Goal: Task Accomplishment & Management: Use online tool/utility

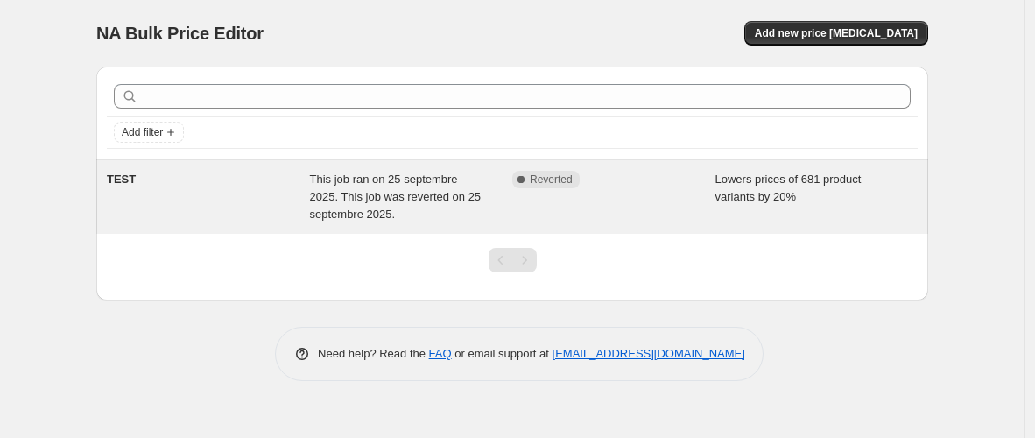
click at [403, 183] on span "This job ran on 25 septembre 2025. This job was reverted on 25 septembre 2025." at bounding box center [396, 196] width 172 height 48
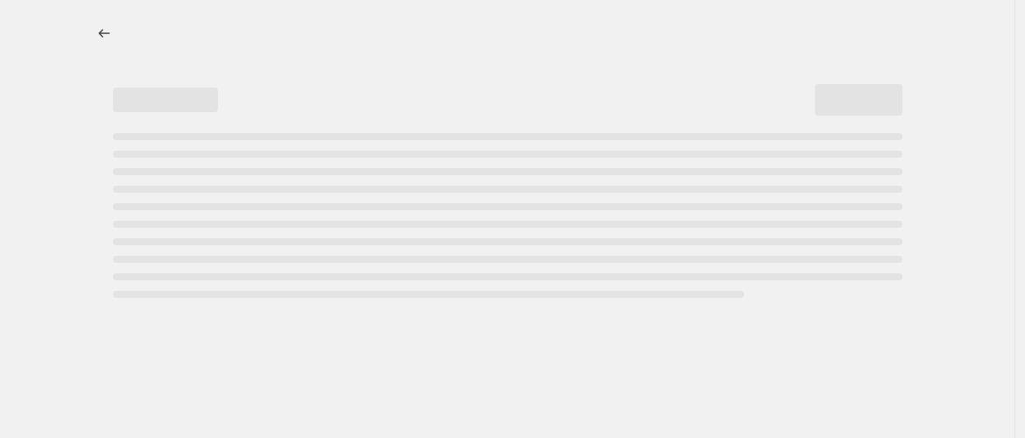
select select "percentage"
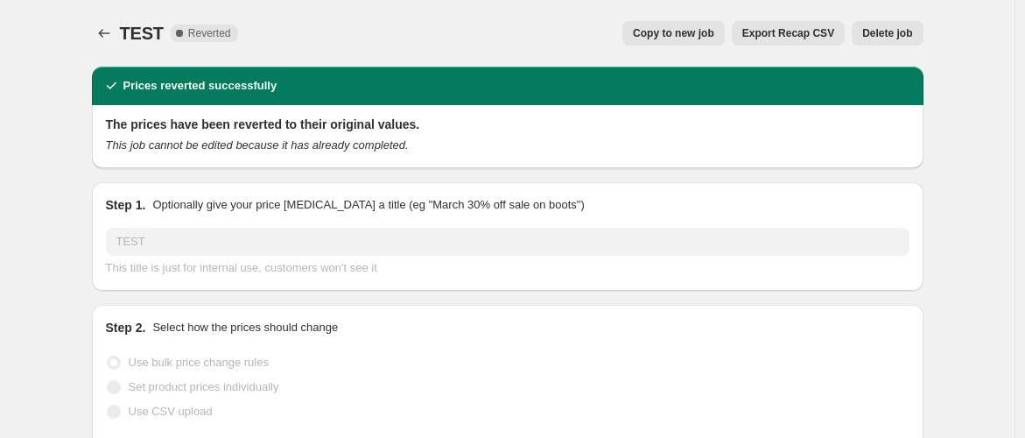
click at [902, 31] on span "Delete job" at bounding box center [887, 33] width 50 height 14
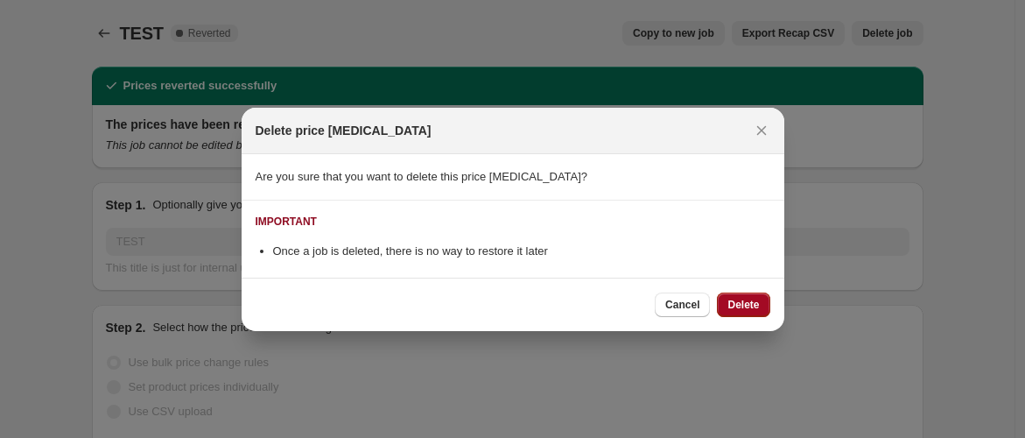
click at [742, 305] on span "Delete" at bounding box center [743, 305] width 32 height 14
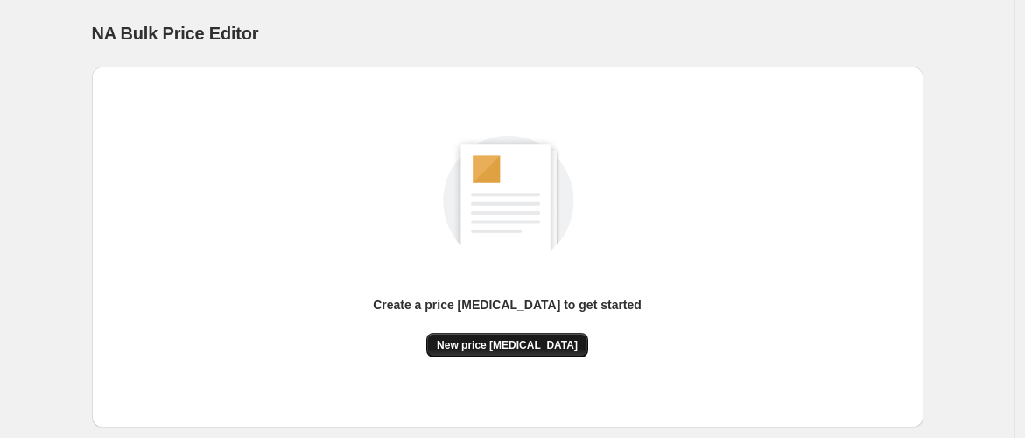
click at [523, 343] on span "New price [MEDICAL_DATA]" at bounding box center [507, 345] width 141 height 14
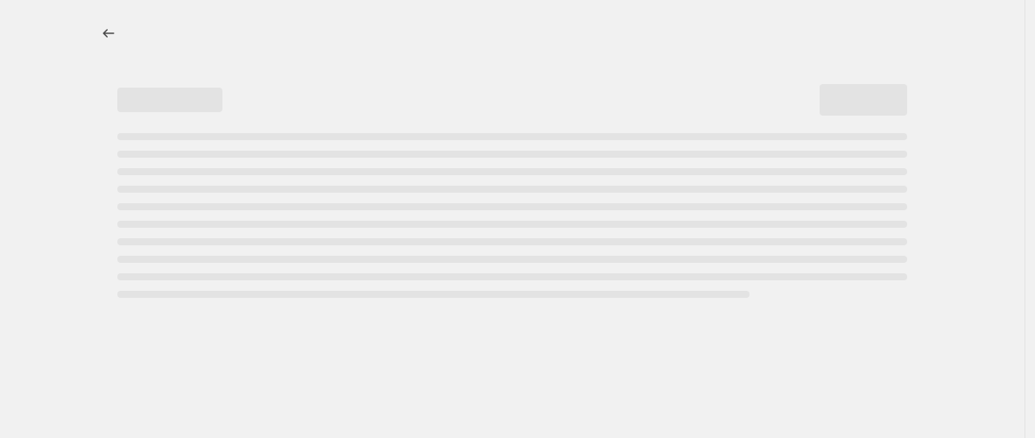
select select "percentage"
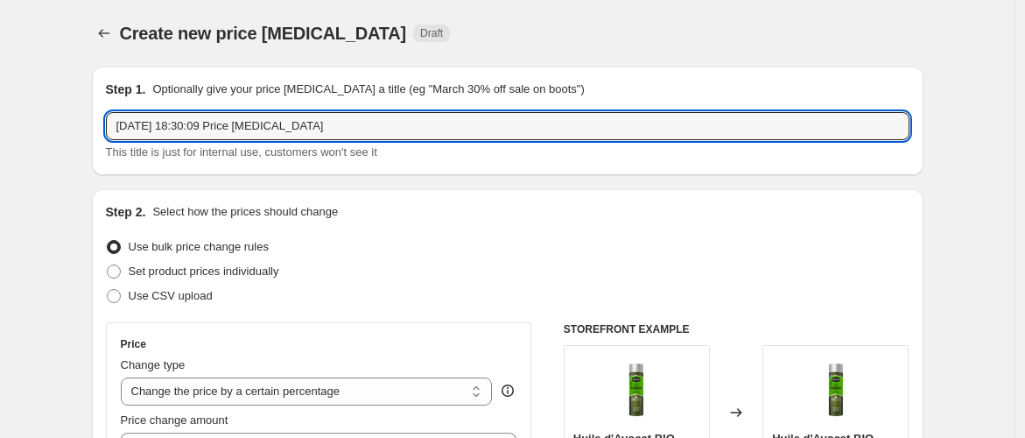
drag, startPoint x: 351, startPoint y: 125, endPoint x: 44, endPoint y: 124, distance: 307.2
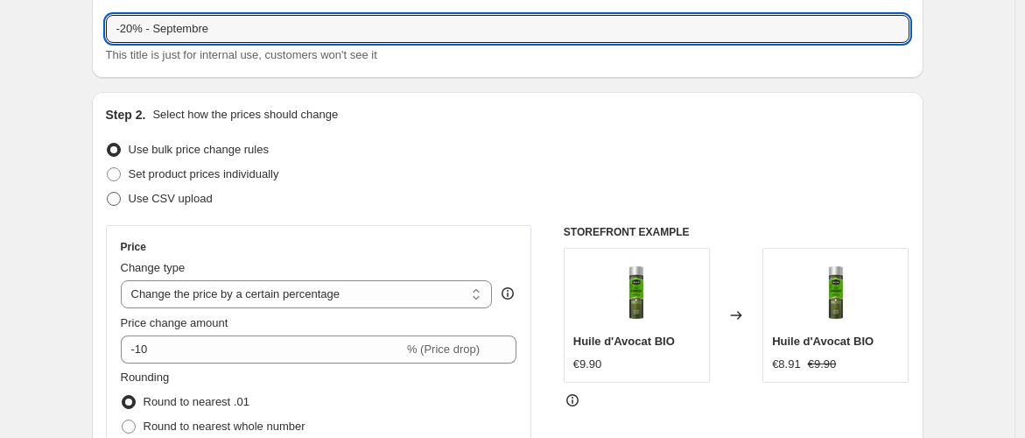
scroll to position [194, 0]
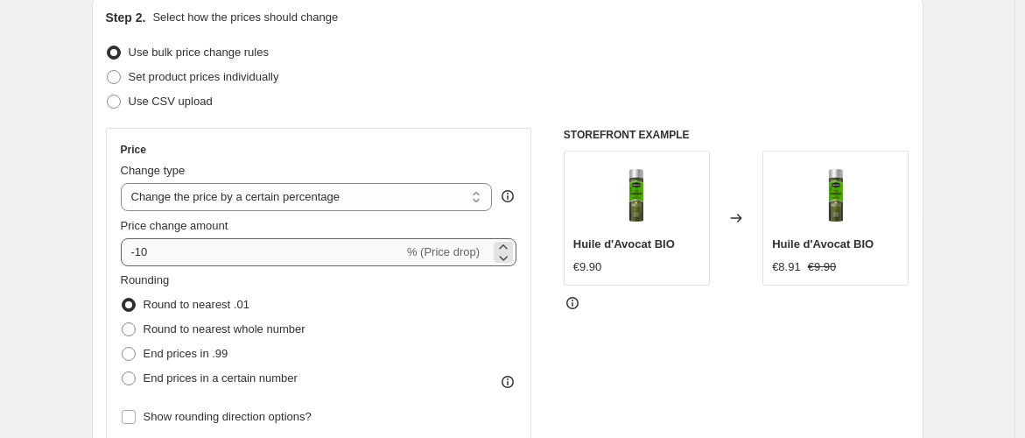
type input "-20% - Septembre"
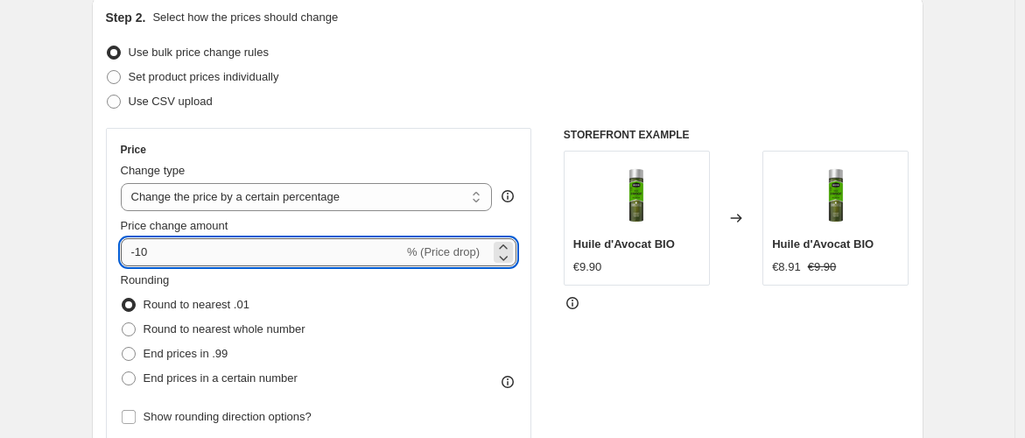
click at [144, 256] on input "-10" at bounding box center [262, 252] width 283 height 28
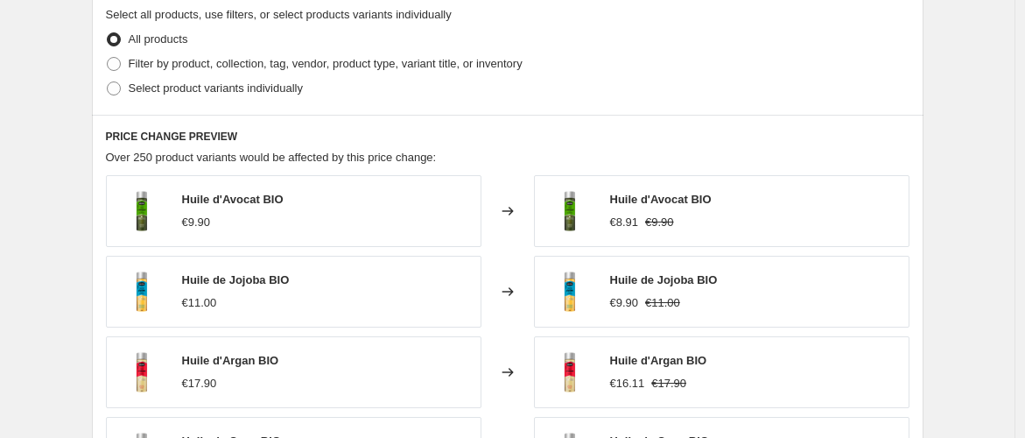
scroll to position [862, 0]
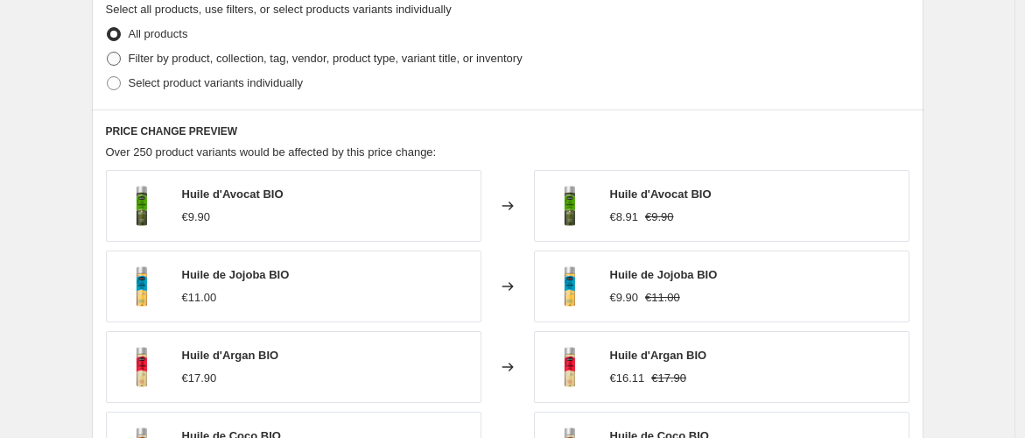
type input "-23"
click at [116, 58] on span at bounding box center [114, 59] width 14 height 14
click at [108, 53] on input "Filter by product, collection, tag, vendor, product type, variant title, or inv…" at bounding box center [107, 52] width 1 height 1
radio input "true"
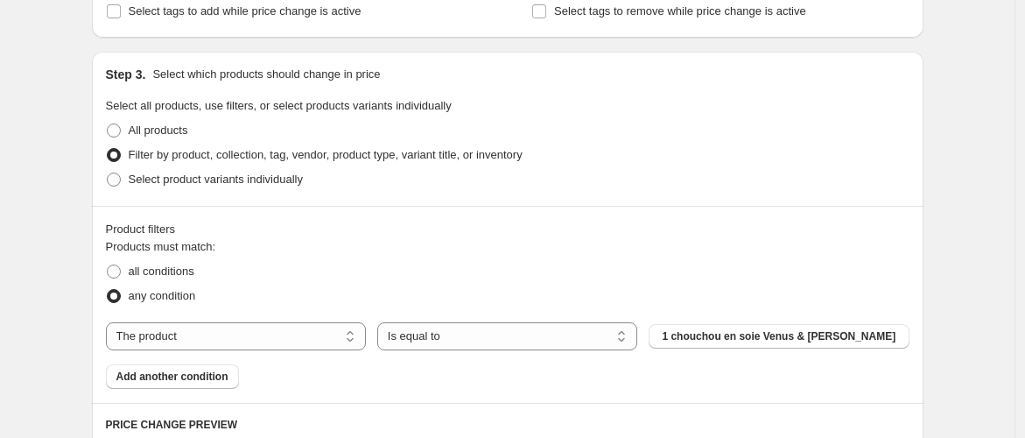
scroll to position [765, 0]
click at [117, 184] on span at bounding box center [114, 180] width 14 height 14
click at [108, 174] on input "Select product variants individually" at bounding box center [107, 173] width 1 height 1
radio input "true"
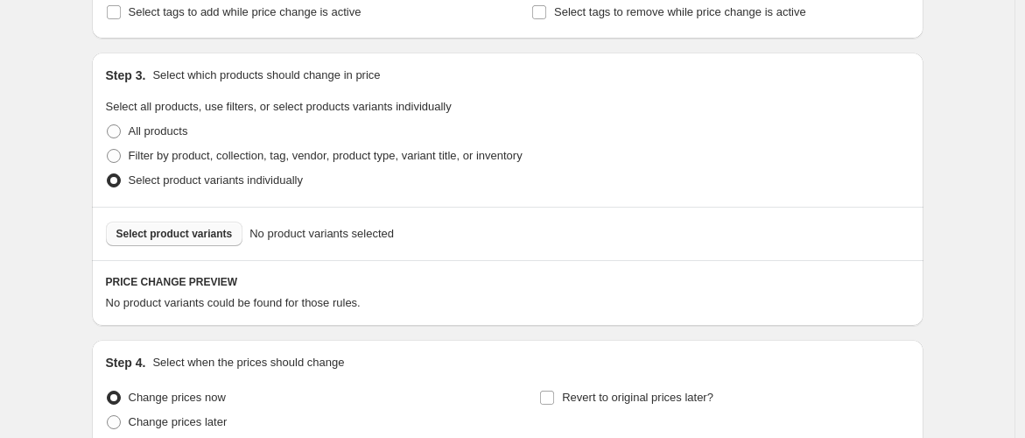
click at [143, 230] on span "Select product variants" at bounding box center [174, 234] width 116 height 14
click at [121, 157] on span at bounding box center [114, 156] width 14 height 14
click at [108, 150] on input "Filter by product, collection, tag, vendor, product type, variant title, or inv…" at bounding box center [107, 149] width 1 height 1
radio input "true"
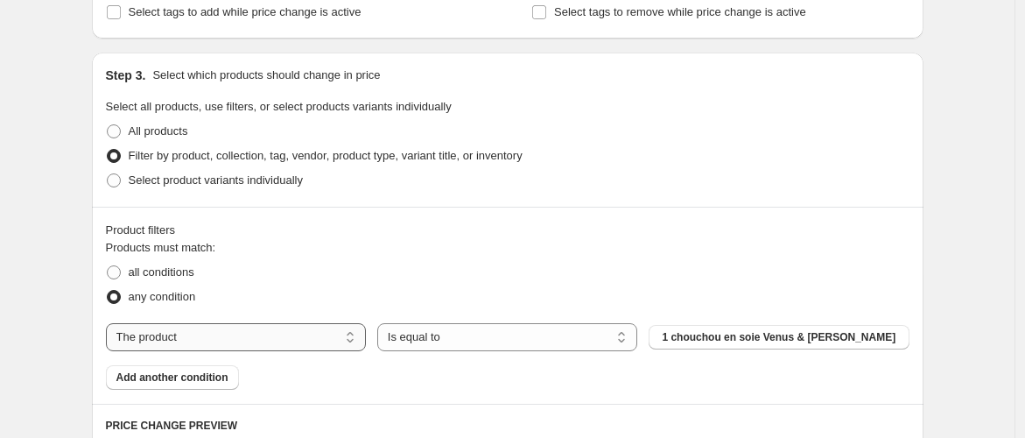
click at [305, 331] on select "The product The product's collection The product's tag The product's vendor The…" at bounding box center [236, 337] width 260 height 28
select select "collection"
click at [737, 337] on button "Exfoliants corps" at bounding box center [779, 337] width 260 height 25
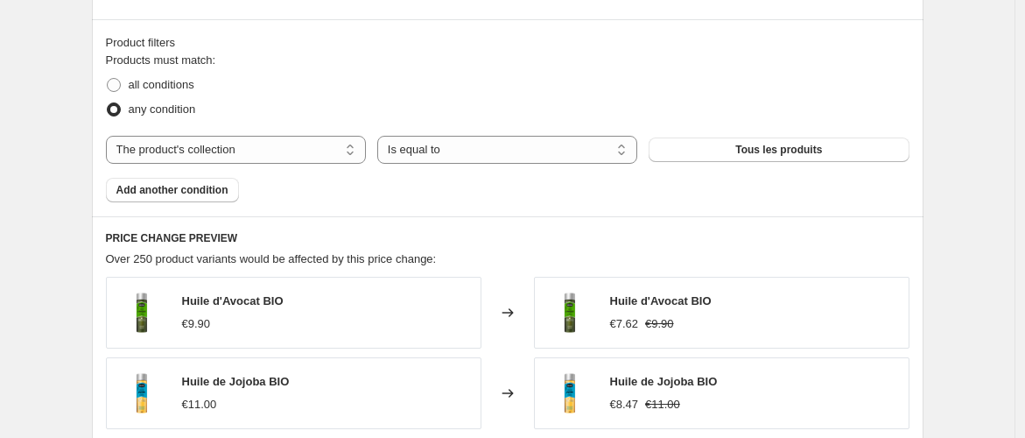
scroll to position [960, 0]
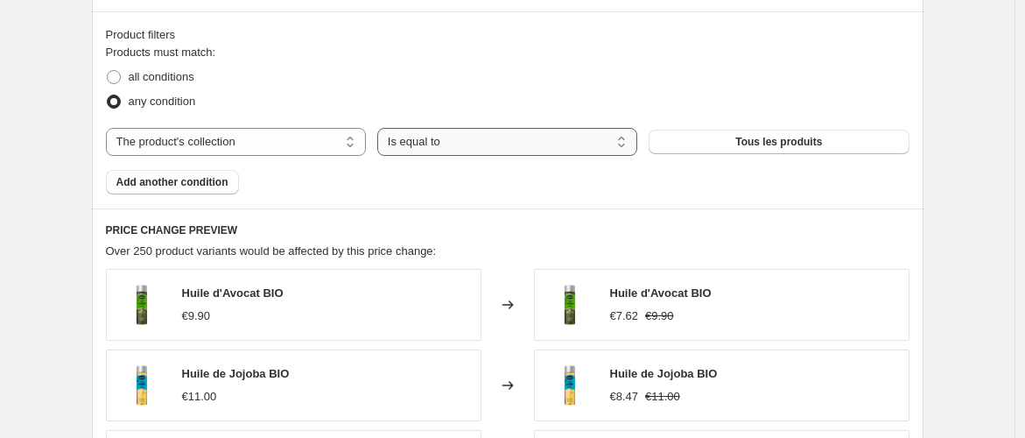
click at [424, 148] on select "Is equal to Is not equal to" at bounding box center [507, 142] width 260 height 28
click at [439, 98] on div "any condition" at bounding box center [507, 101] width 803 height 25
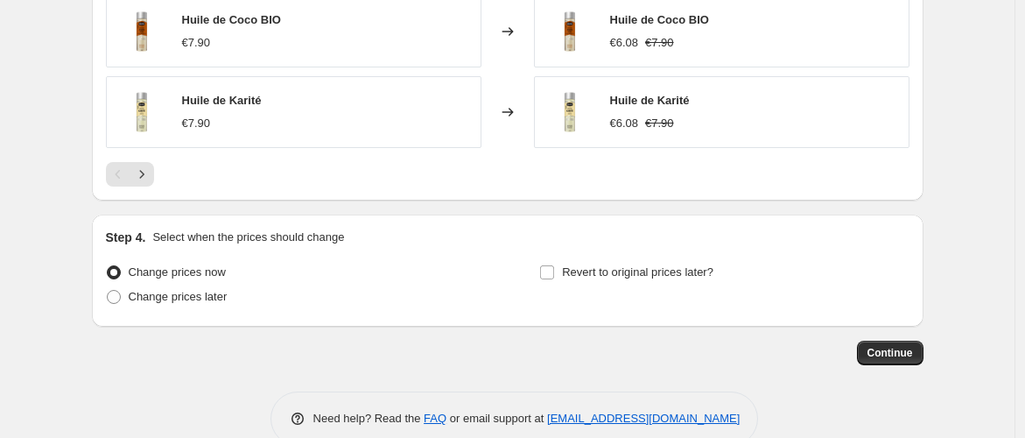
scroll to position [1505, 0]
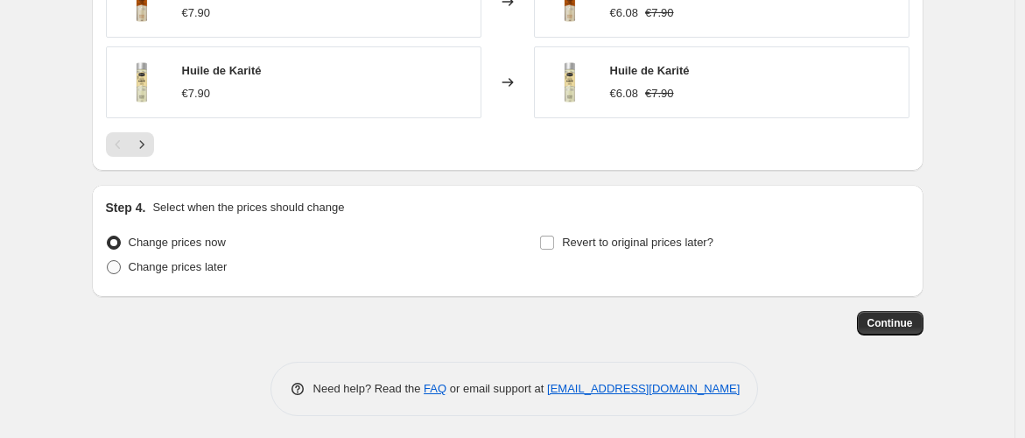
click at [117, 262] on span at bounding box center [114, 267] width 14 height 14
click at [108, 261] on input "Change prices later" at bounding box center [107, 260] width 1 height 1
radio input "true"
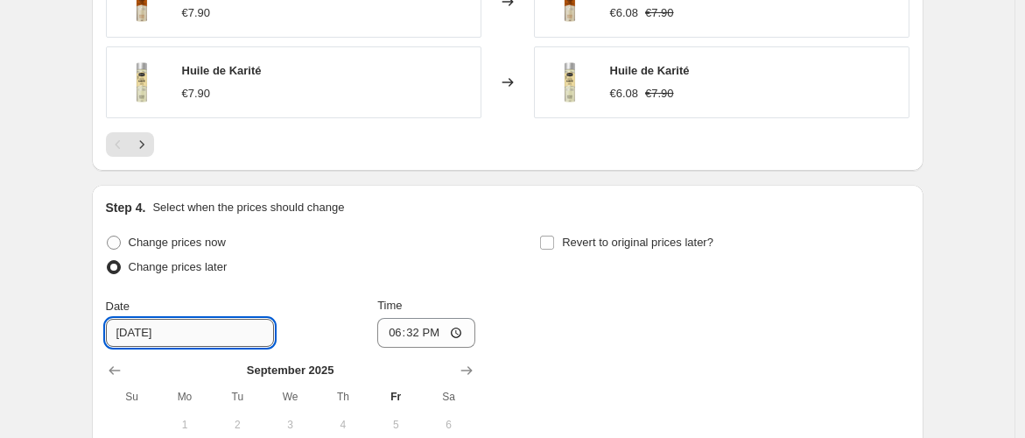
click at [191, 330] on input "[DATE]" at bounding box center [190, 333] width 168 height 28
click at [124, 328] on input "[DATE]" at bounding box center [190, 333] width 168 height 28
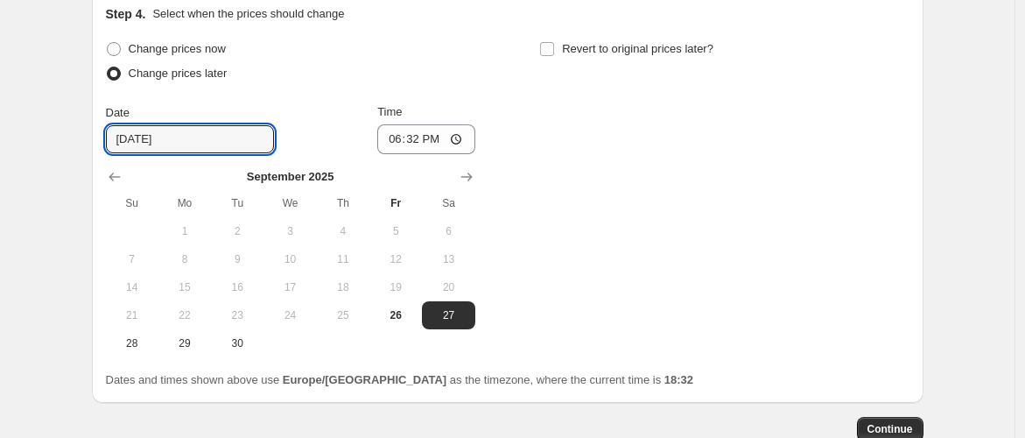
scroll to position [1699, 0]
click at [447, 311] on span "27" at bounding box center [448, 314] width 39 height 14
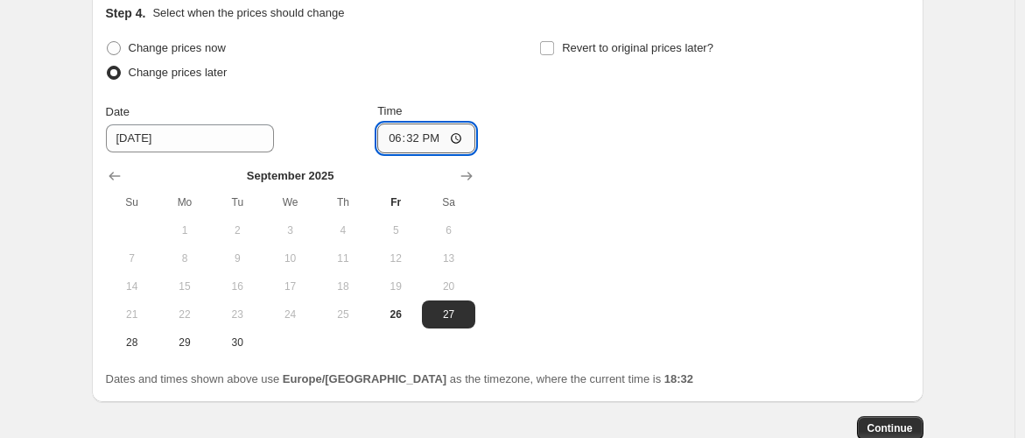
click at [439, 140] on input "18:32" at bounding box center [426, 138] width 98 height 30
click at [433, 134] on input "18:32" at bounding box center [426, 138] width 98 height 30
click at [457, 134] on input "18:32" at bounding box center [426, 138] width 98 height 30
type input "00:00"
click at [613, 240] on div "Change prices now Change prices later Date [DATE] Time 00:00 [DATE] Su Mo Tu We…" at bounding box center [507, 196] width 803 height 320
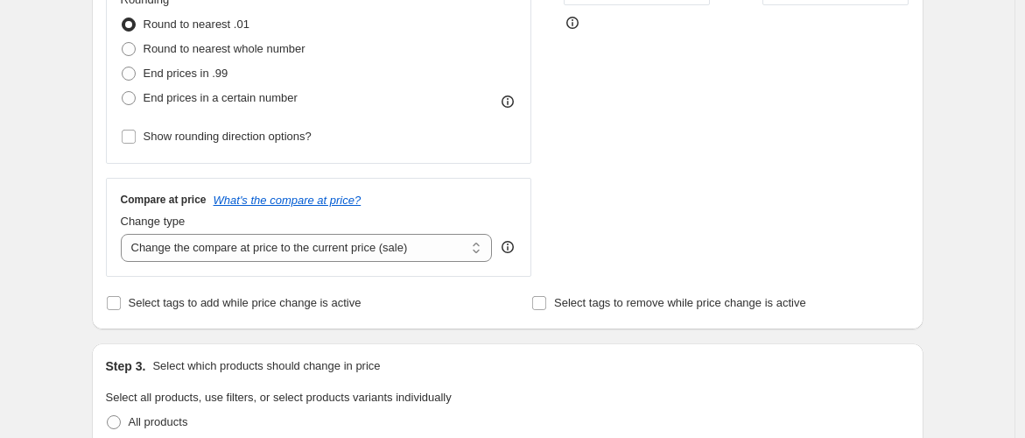
scroll to position [435, 0]
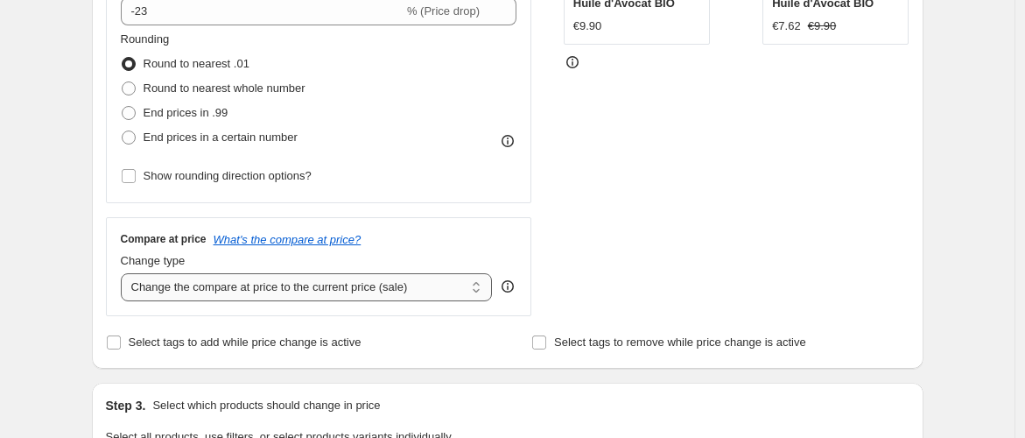
click at [442, 289] on select "Change the compare at price to the current price (sale) Change the compare at p…" at bounding box center [307, 287] width 372 height 28
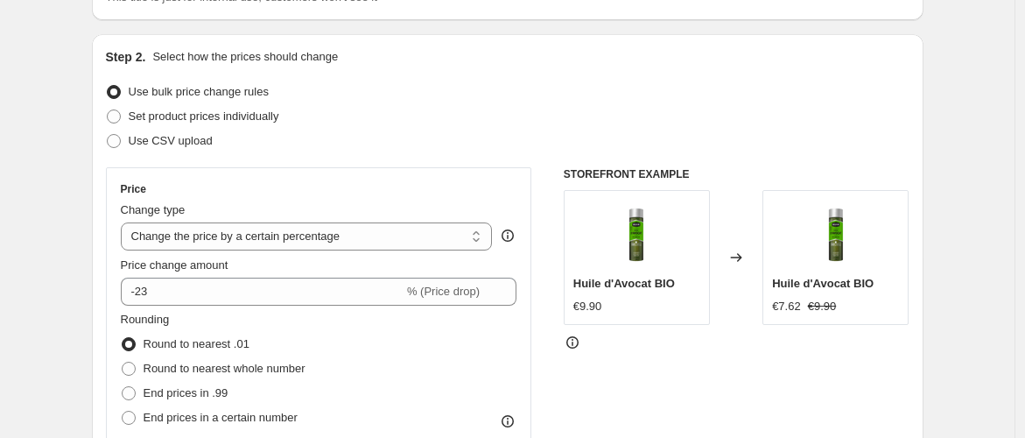
scroll to position [194, 0]
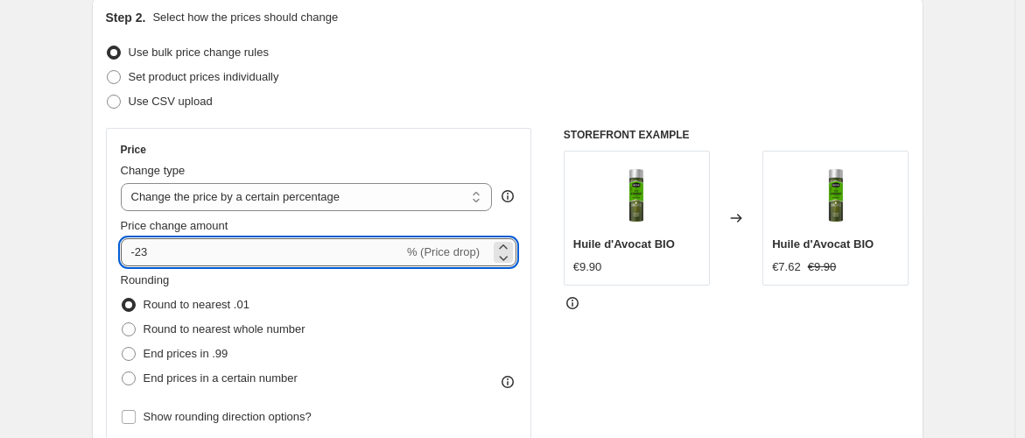
click at [151, 249] on input "-23" at bounding box center [262, 252] width 283 height 28
type input "-20"
click at [640, 348] on div "STOREFRONT EXAMPLE Huile d'Avocat BIO €9.90 Changed to Huile d'Avocat BIO €7.62…" at bounding box center [737, 342] width 346 height 429
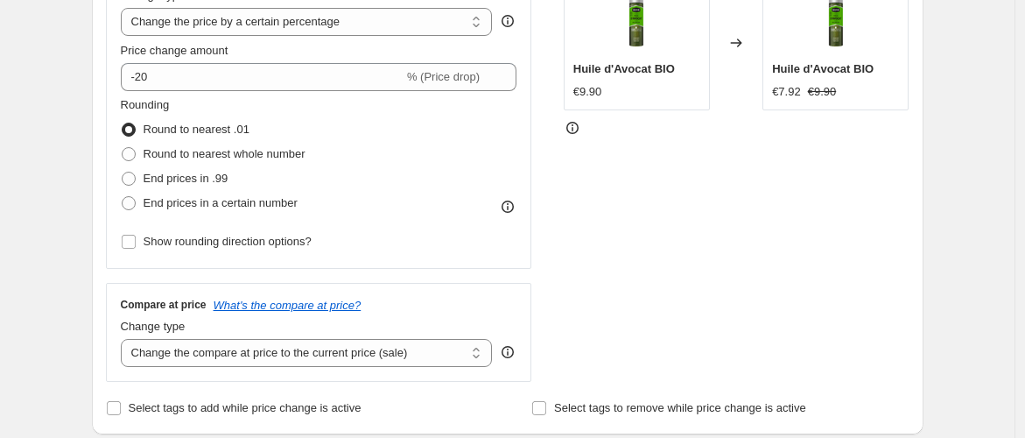
scroll to position [389, 0]
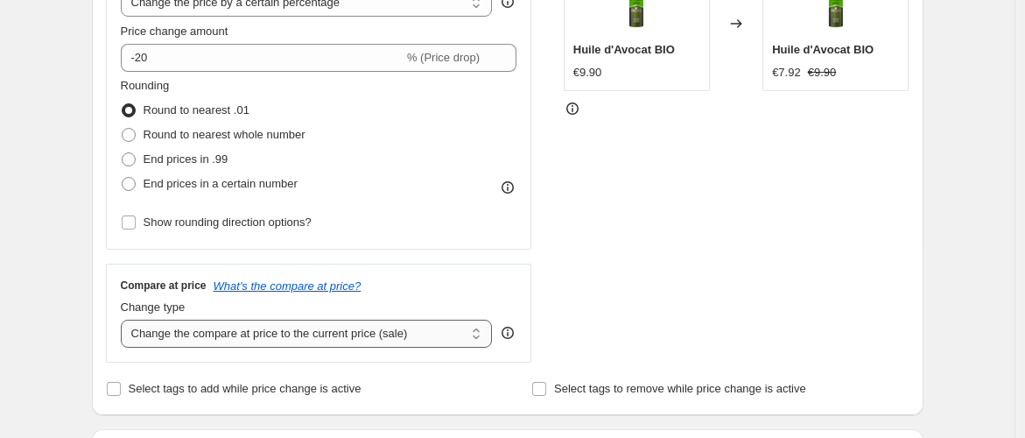
click at [368, 337] on select "Change the compare at price to the current price (sale) Change the compare at p…" at bounding box center [307, 333] width 372 height 28
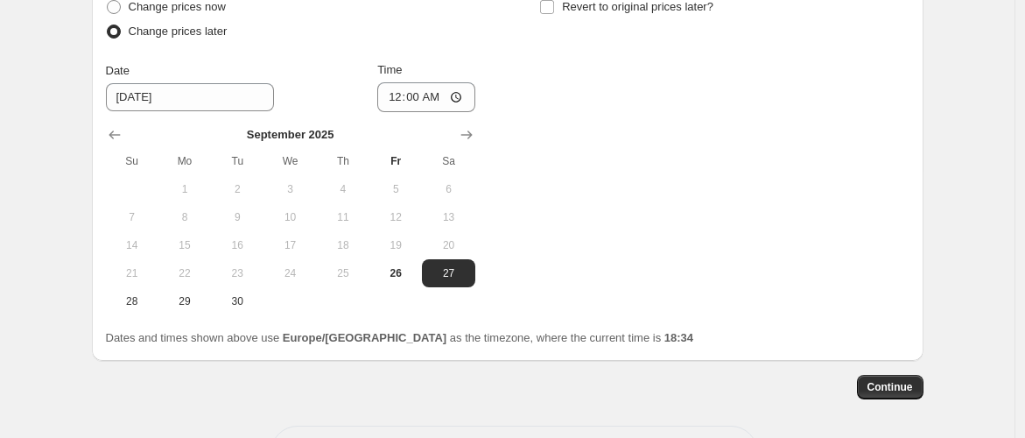
scroll to position [1804, 0]
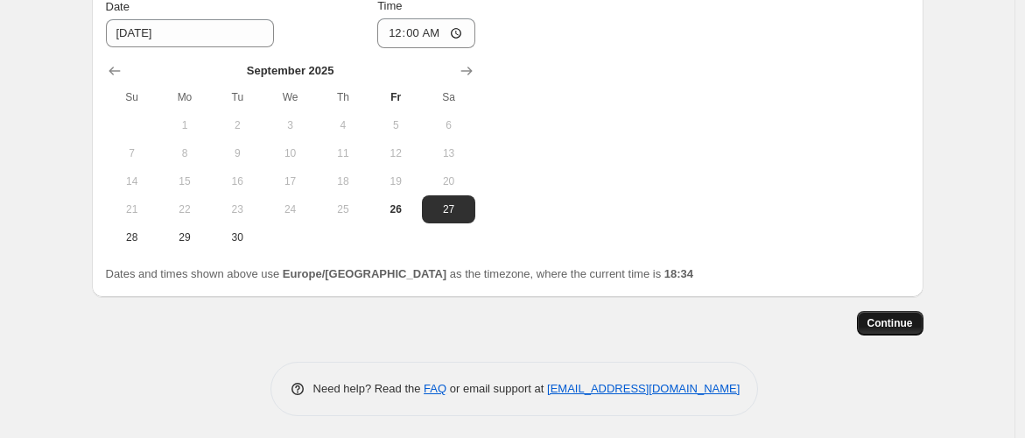
click at [893, 318] on span "Continue" at bounding box center [890, 323] width 46 height 14
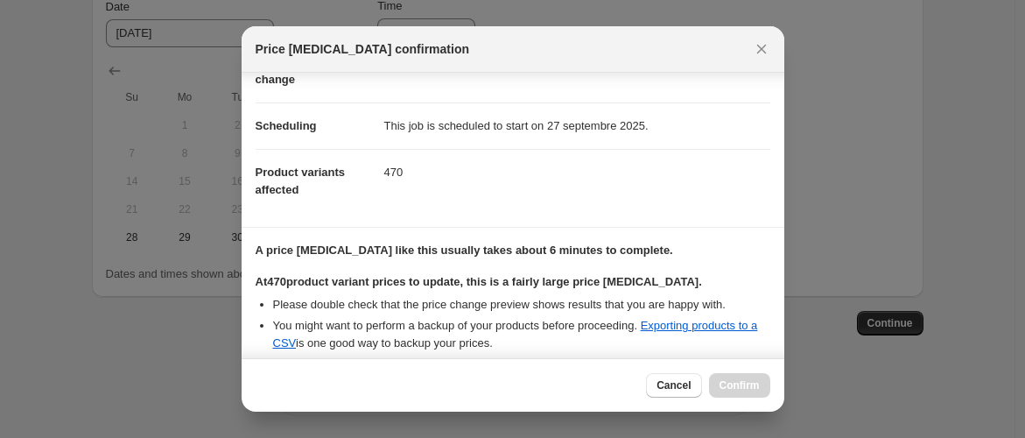
scroll to position [80, 0]
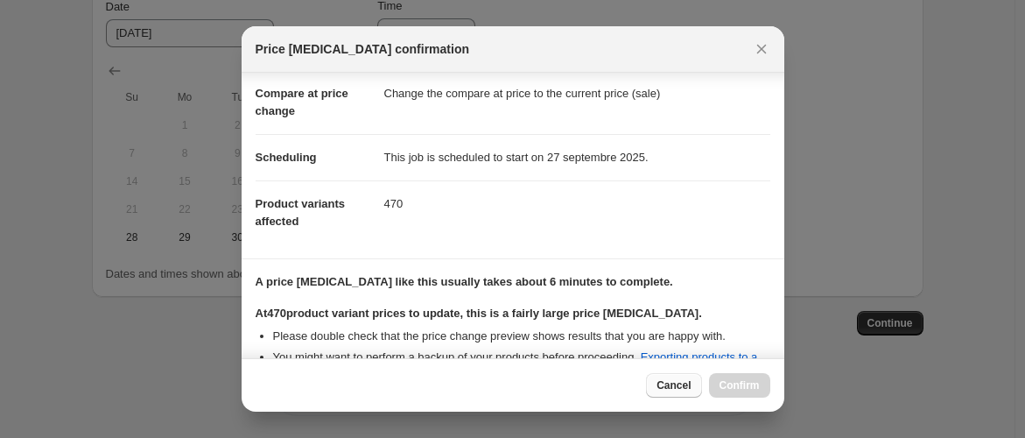
click at [678, 388] on span "Cancel" at bounding box center [673, 385] width 34 height 14
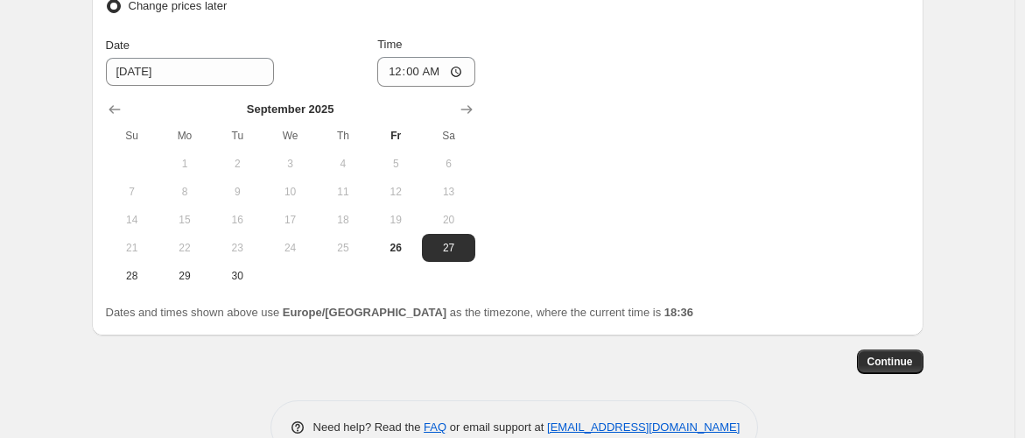
scroll to position [1804, 0]
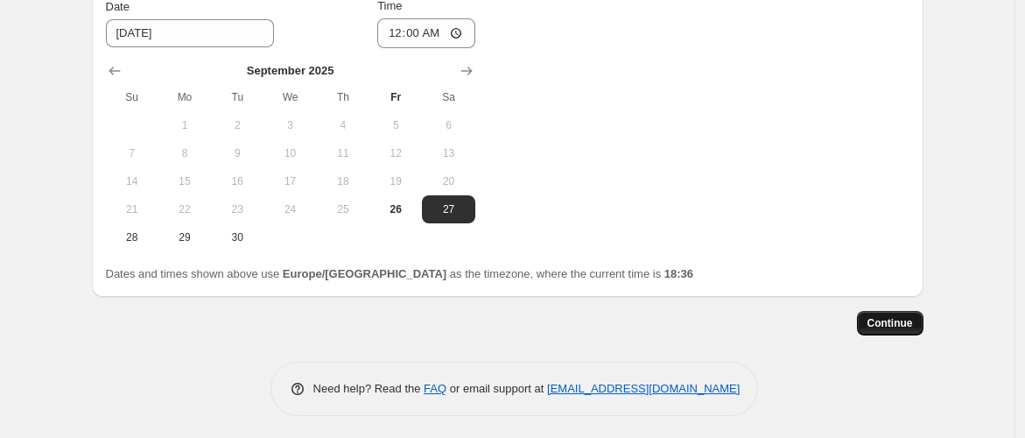
click at [887, 320] on span "Continue" at bounding box center [890, 323] width 46 height 14
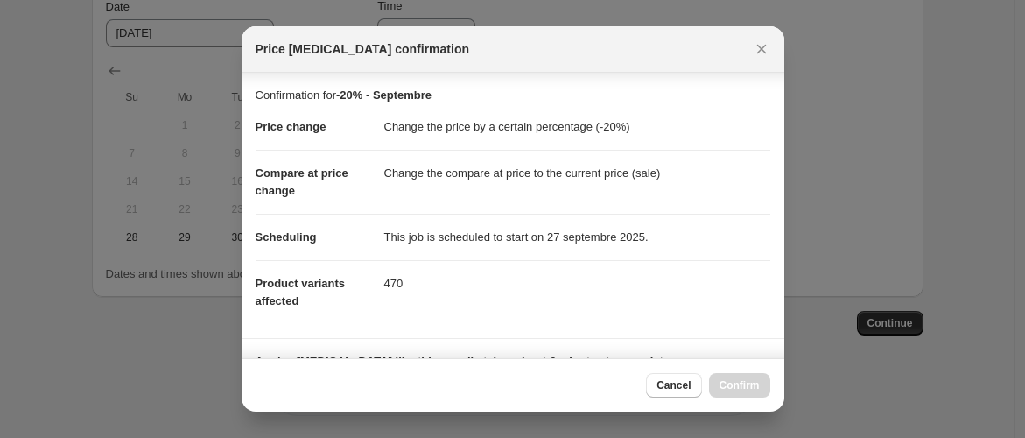
scroll to position [372, 0]
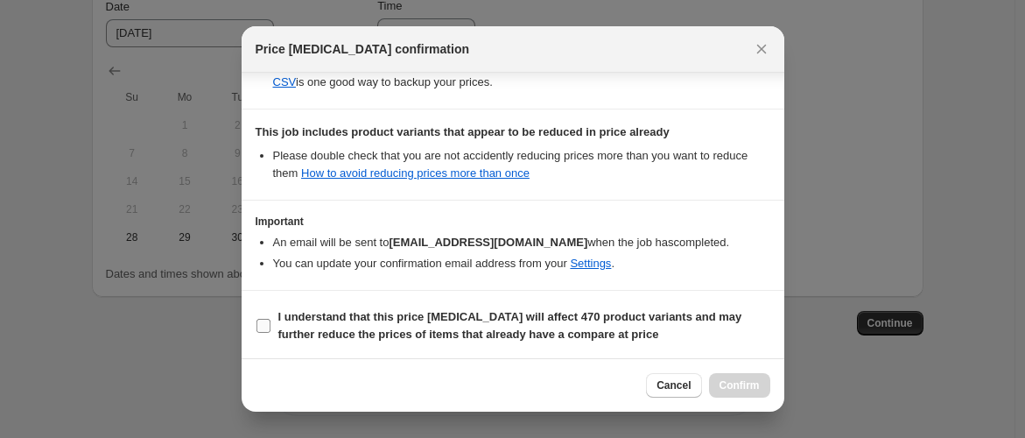
click at [259, 323] on input "I understand that this price [MEDICAL_DATA] will affect 470 product variants an…" at bounding box center [263, 326] width 14 height 14
checkbox input "true"
click at [745, 389] on span "Confirm" at bounding box center [739, 385] width 40 height 14
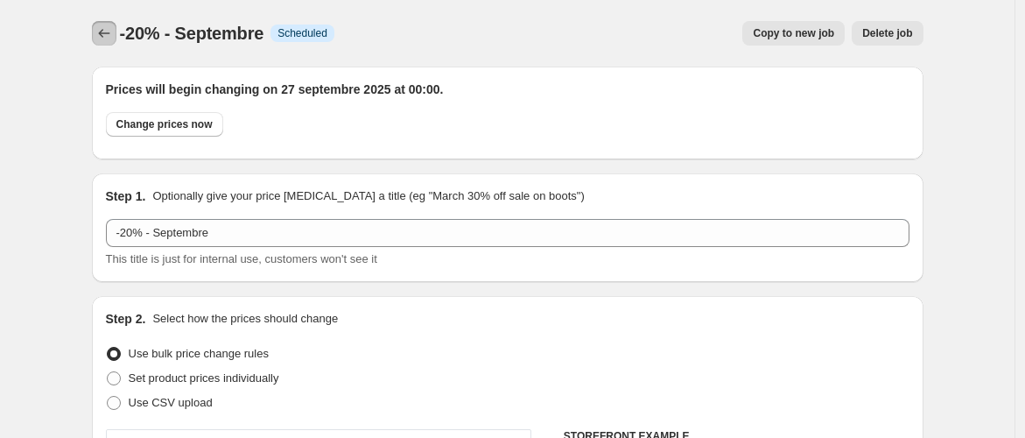
click at [97, 34] on button "Price change jobs" at bounding box center [104, 33] width 25 height 25
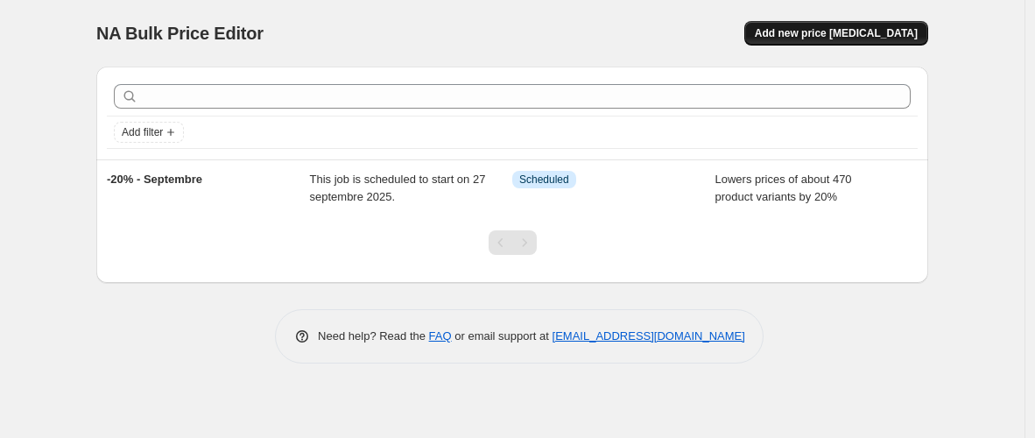
click at [807, 32] on span "Add new price [MEDICAL_DATA]" at bounding box center [835, 33] width 163 height 14
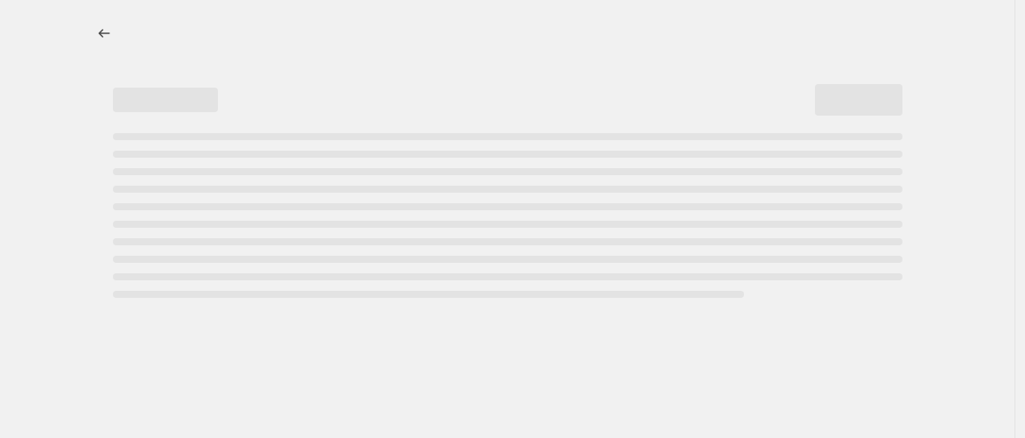
select select "percentage"
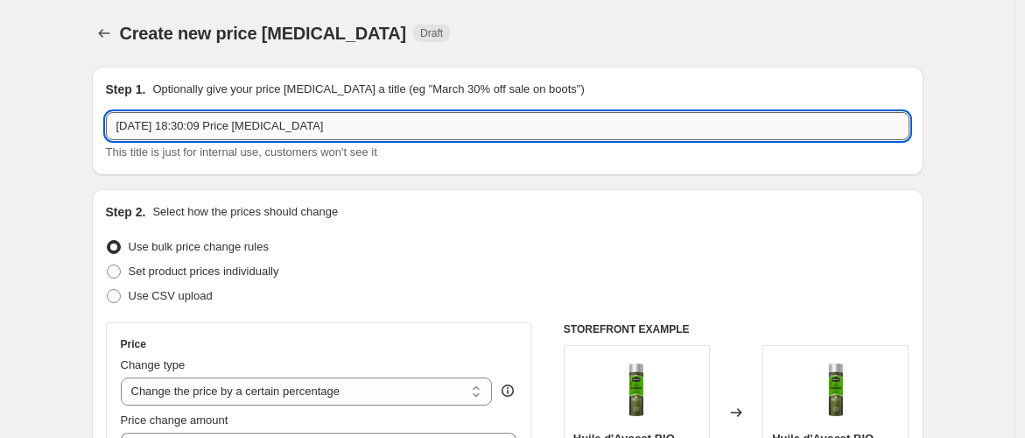
click at [235, 123] on input "[DATE] 18:30:09 Price [MEDICAL_DATA]" at bounding box center [507, 126] width 803 height 28
drag, startPoint x: 170, startPoint y: 121, endPoint x: -95, endPoint y: 123, distance: 265.2
click at [0, 123] on html "Home Settings Plans Skip to content Create new price [MEDICAL_DATA]. This page …" at bounding box center [512, 219] width 1025 height 438
type input "TEST"
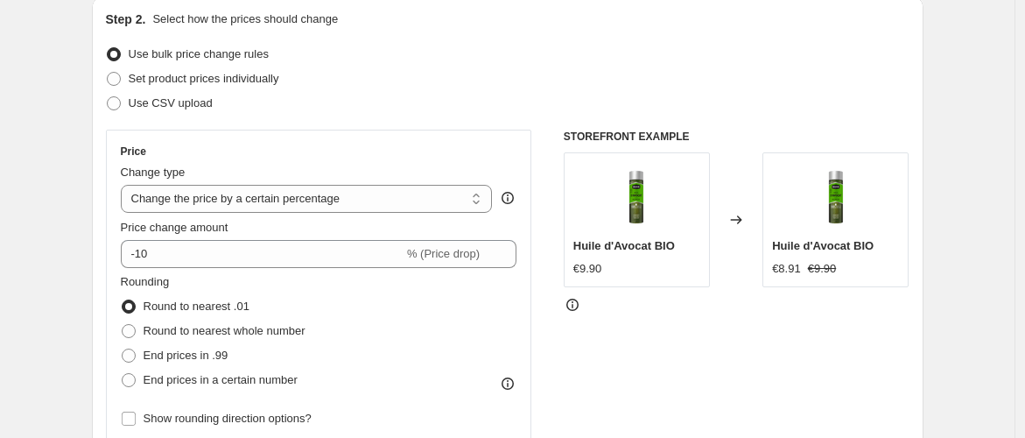
scroll to position [194, 0]
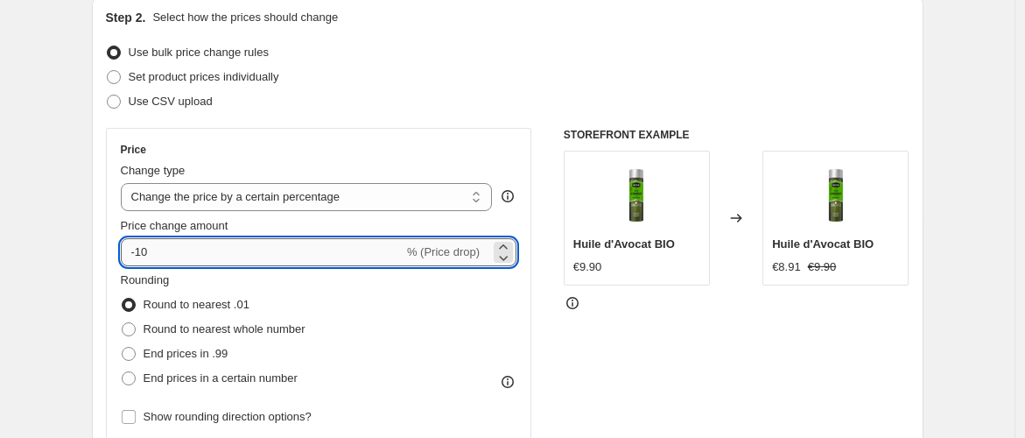
click at [145, 250] on input "-10" at bounding box center [262, 252] width 283 height 28
type input "-20"
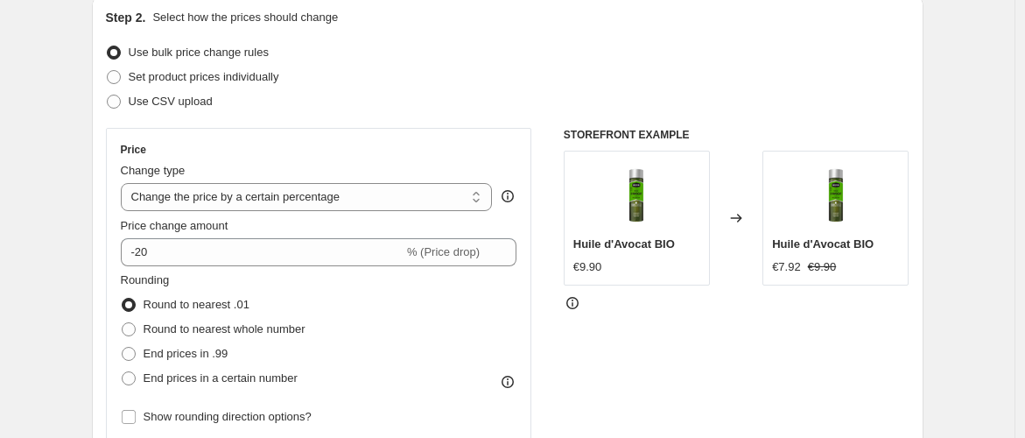
click at [686, 344] on div "STOREFRONT EXAMPLE Huile d'Avocat BIO €9.90 Changed to Huile d'Avocat BIO €7.92…" at bounding box center [737, 342] width 346 height 429
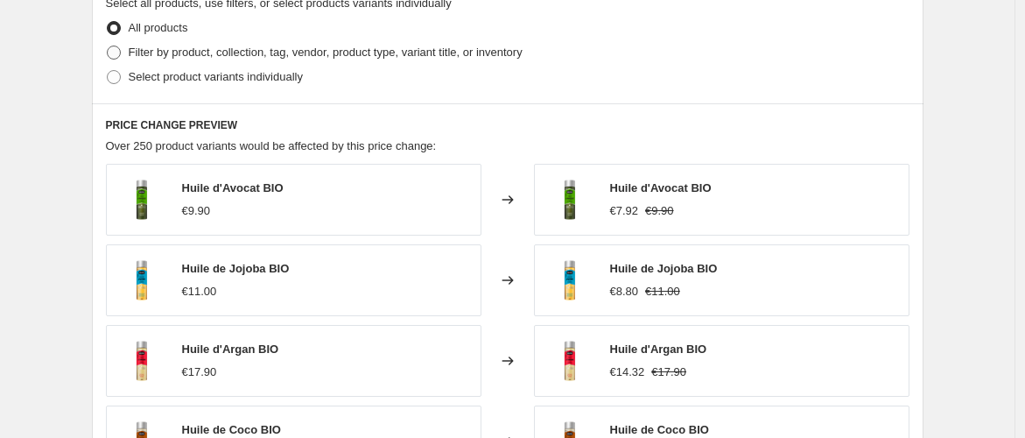
scroll to position [875, 0]
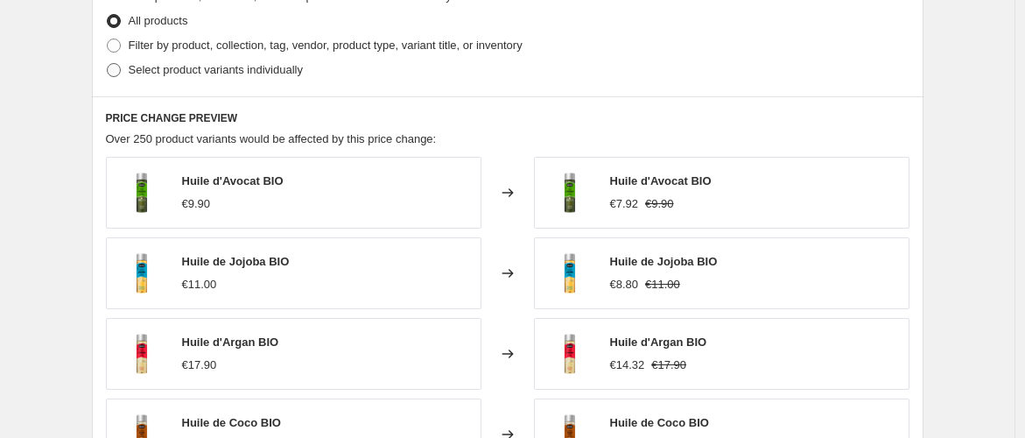
click at [118, 72] on span at bounding box center [114, 70] width 14 height 14
click at [108, 64] on input "Select product variants individually" at bounding box center [107, 63] width 1 height 1
radio input "true"
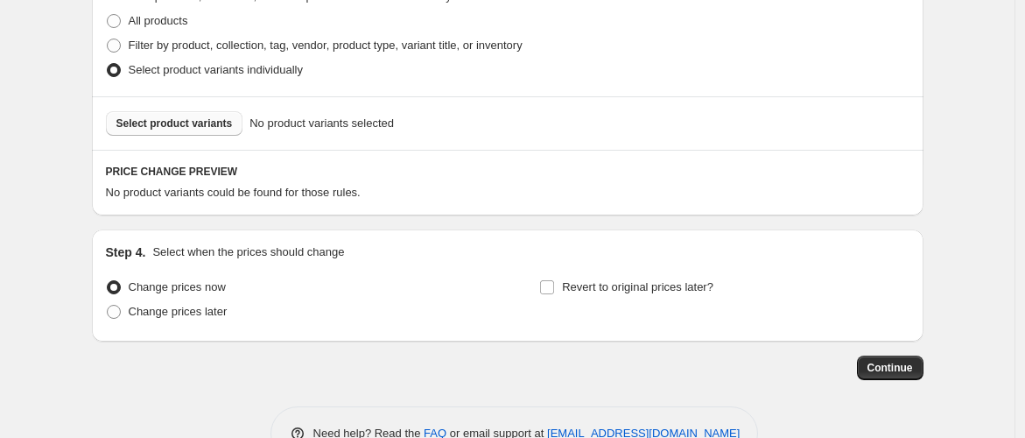
click at [207, 123] on span "Select product variants" at bounding box center [174, 123] width 116 height 14
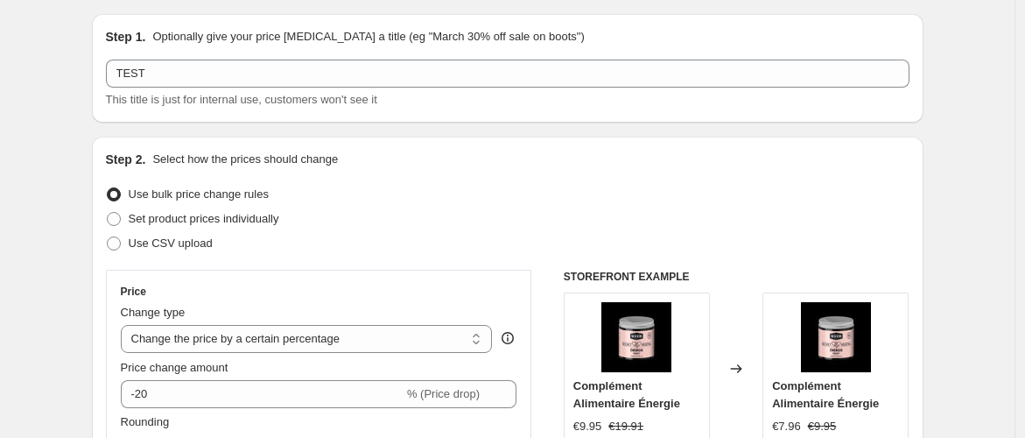
scroll to position [0, 0]
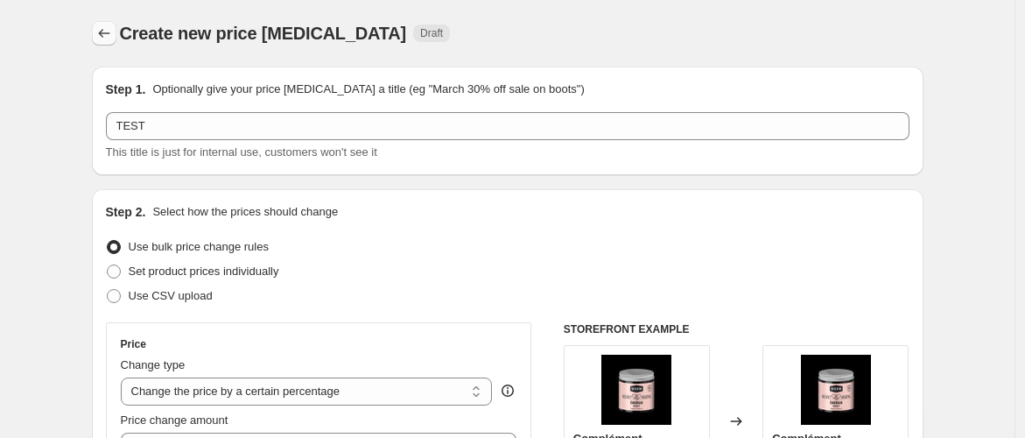
click at [109, 32] on icon "Price change jobs" at bounding box center [104, 34] width 18 height 18
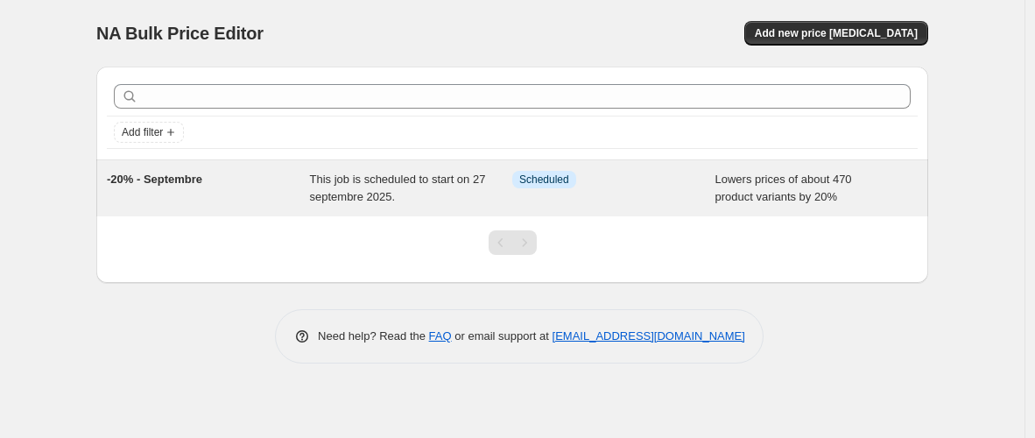
click at [377, 193] on span "This job is scheduled to start on 27 septembre 2025." at bounding box center [398, 187] width 176 height 31
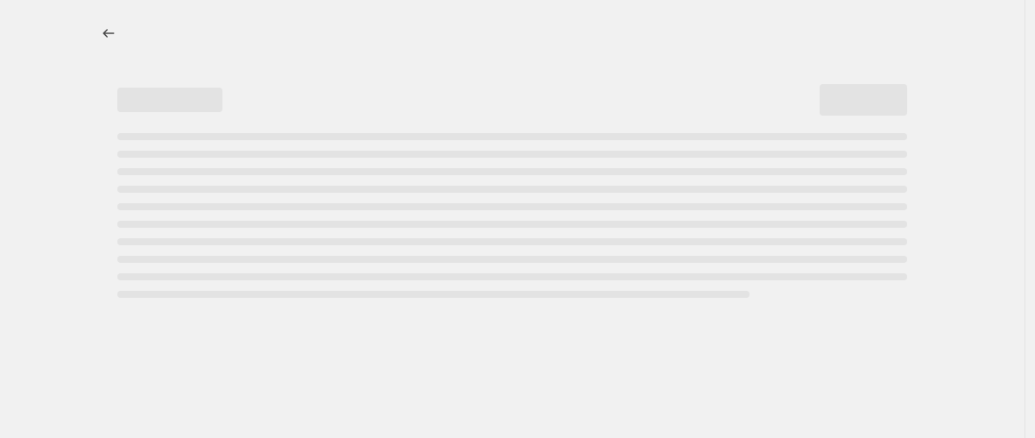
select select "percentage"
select select "collection"
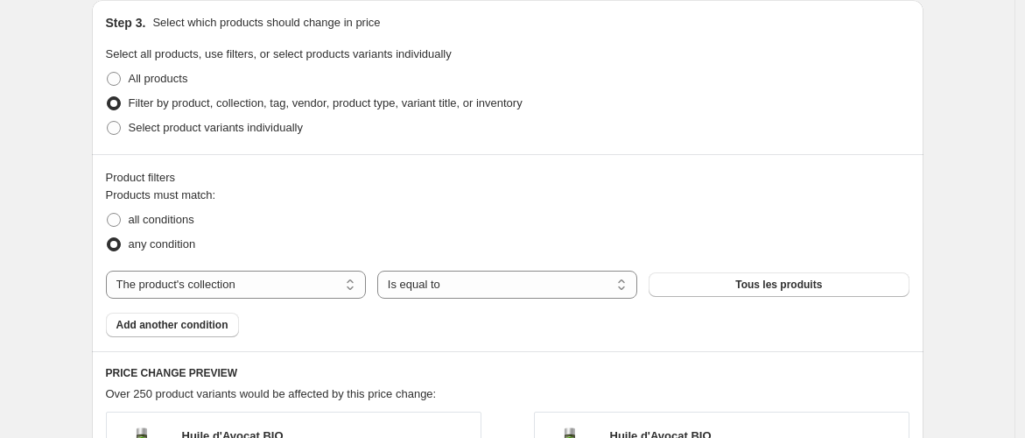
scroll to position [972, 0]
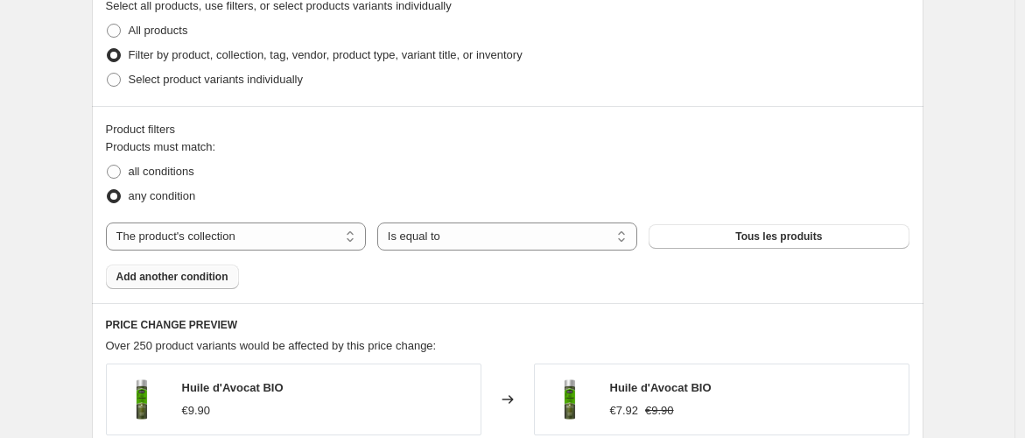
click at [207, 273] on span "Add another condition" at bounding box center [172, 277] width 112 height 14
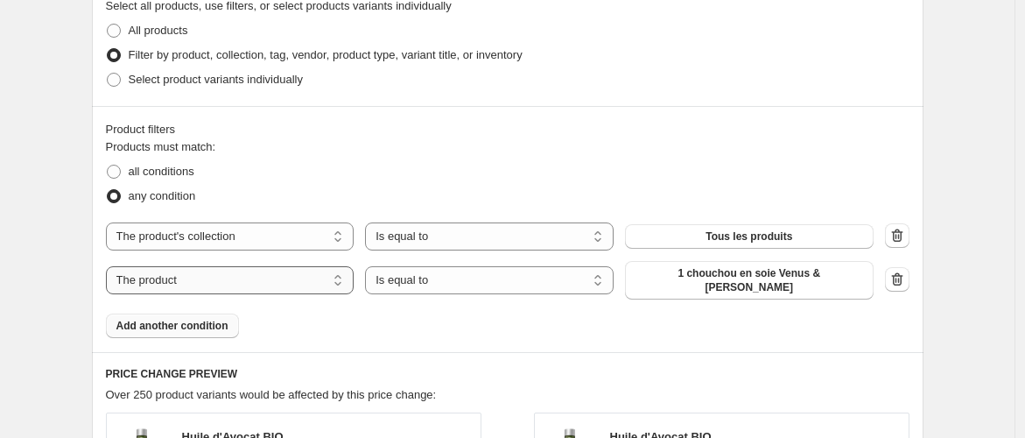
click at [230, 280] on select "The product The product's collection The product's tag The product's vendor The…" at bounding box center [230, 280] width 249 height 28
select select "collection"
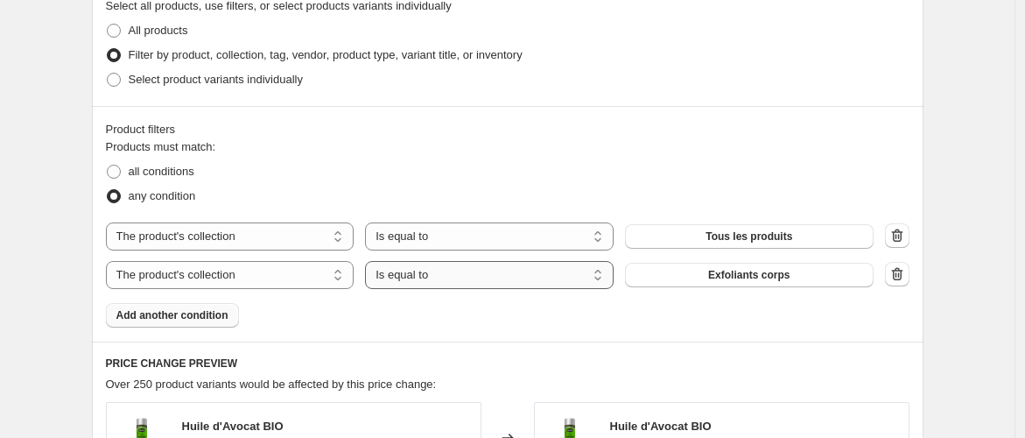
click at [467, 275] on select "Is equal to Is not equal to" at bounding box center [489, 275] width 249 height 28
select select "not_equal"
click at [720, 277] on span "Exfoliants corps" at bounding box center [748, 275] width 81 height 14
click at [190, 315] on span "Add another condition" at bounding box center [172, 315] width 112 height 14
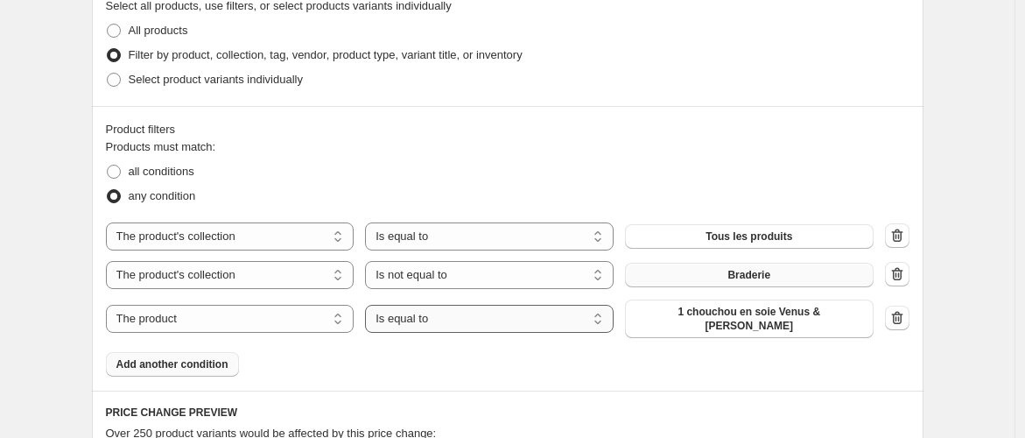
click at [560, 313] on select "Is equal to Is not equal to" at bounding box center [489, 319] width 249 height 28
select select "not_equal"
click at [702, 314] on span "1 chouchou en soie Venus & [PERSON_NAME]" at bounding box center [749, 319] width 228 height 28
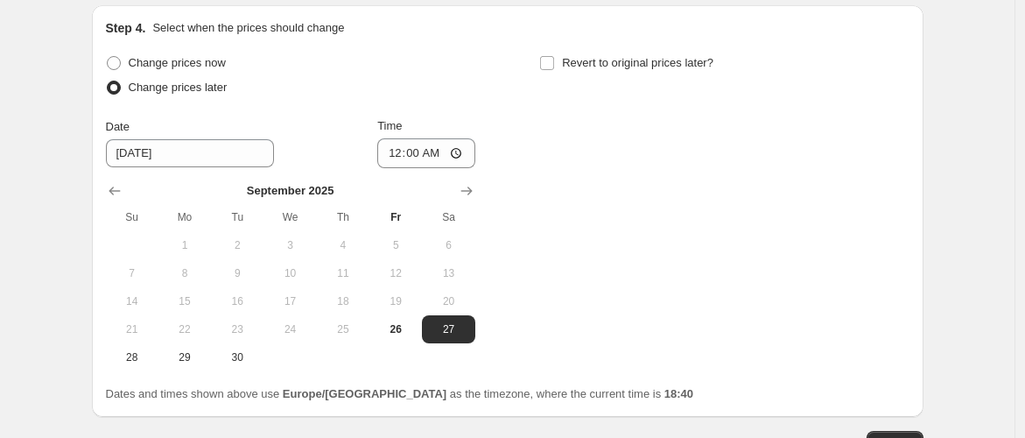
scroll to position [1988, 0]
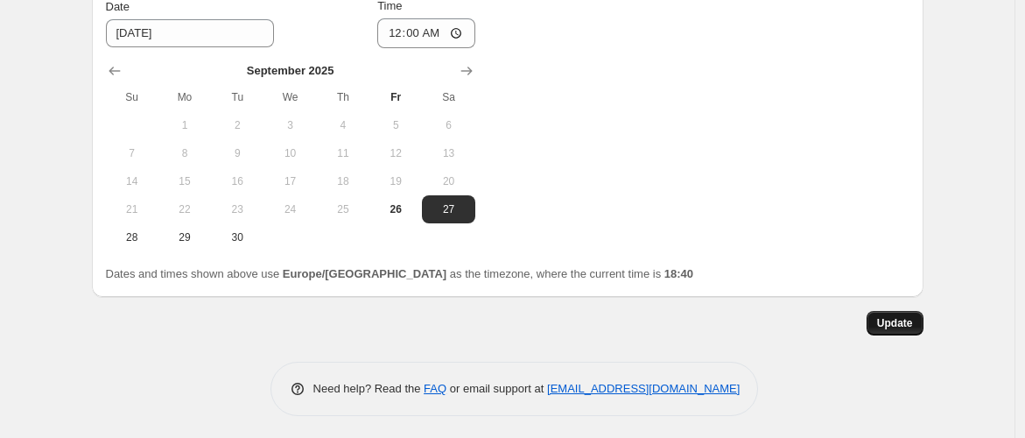
click at [894, 322] on span "Update" at bounding box center [895, 323] width 36 height 14
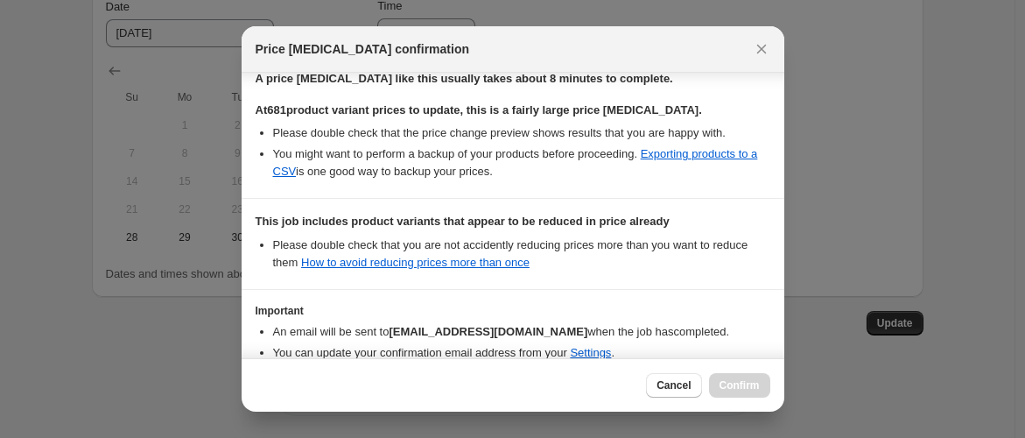
scroll to position [372, 0]
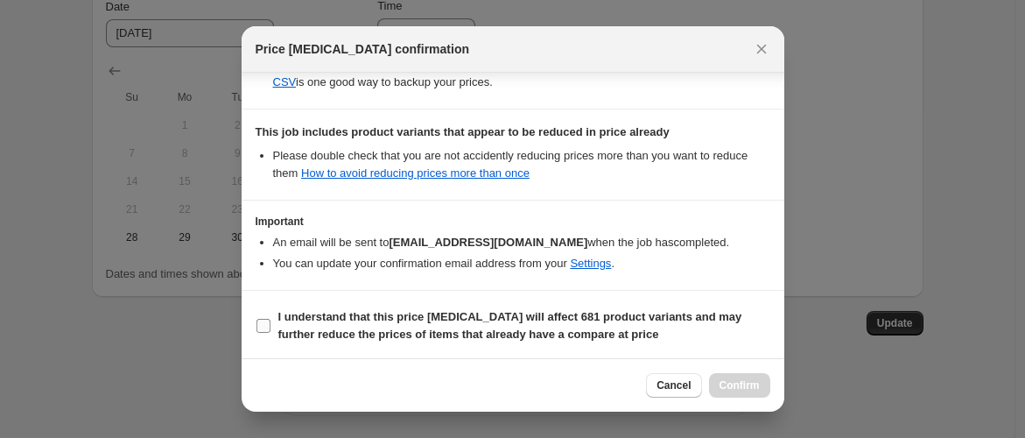
click at [269, 327] on input "I understand that this price [MEDICAL_DATA] will affect 681 product variants an…" at bounding box center [263, 326] width 14 height 14
checkbox input "true"
click at [750, 393] on button "Confirm" at bounding box center [739, 385] width 61 height 25
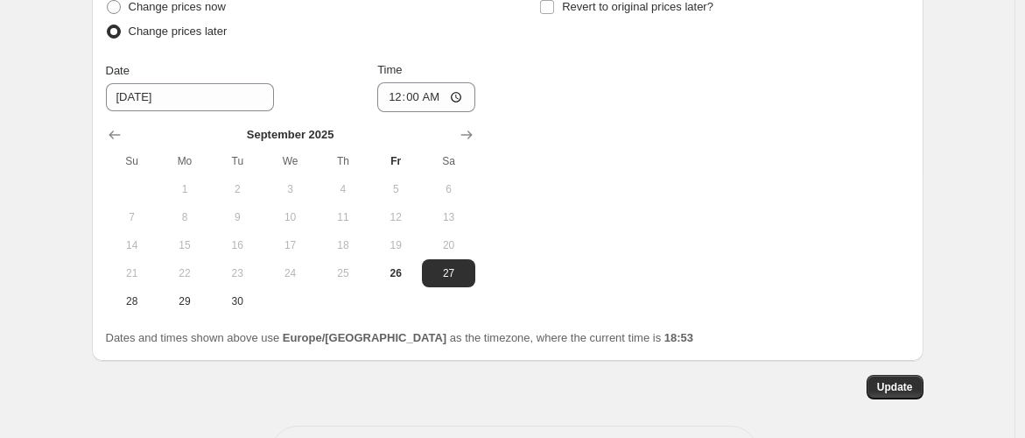
scroll to position [1988, 0]
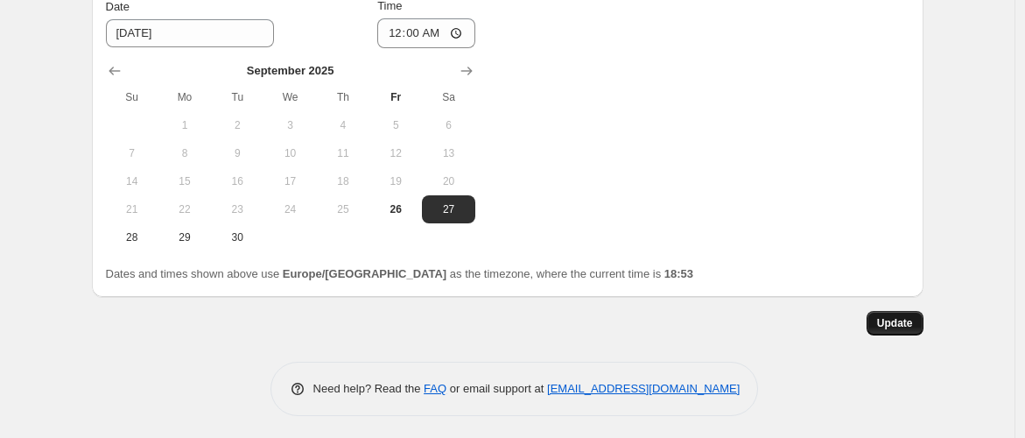
click at [885, 317] on span "Update" at bounding box center [895, 323] width 36 height 14
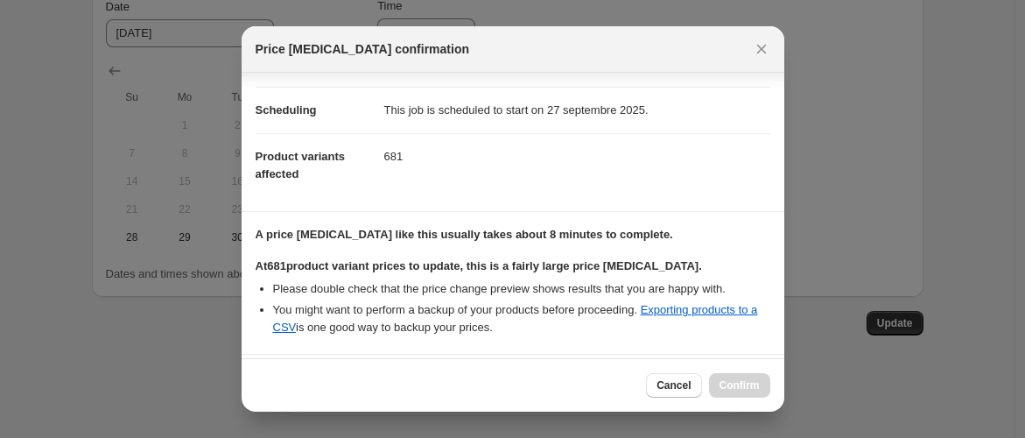
scroll to position [372, 0]
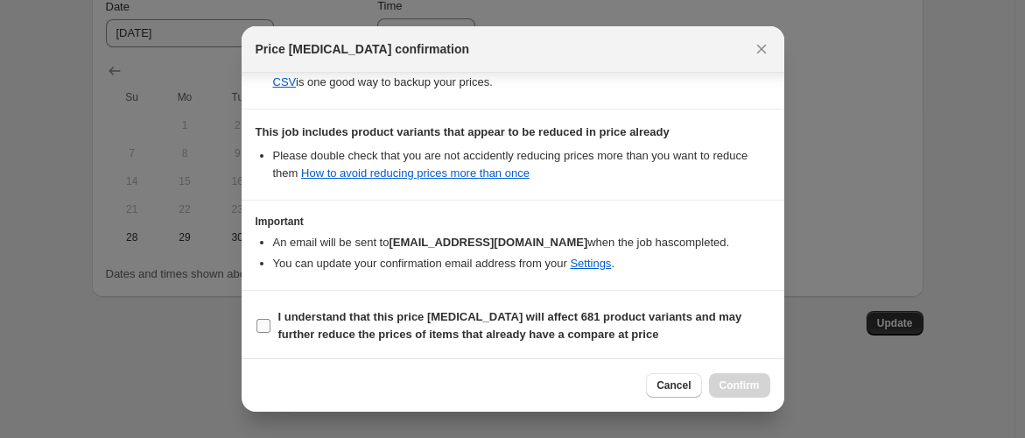
click at [267, 328] on input "I understand that this price [MEDICAL_DATA] will affect 681 product variants an…" at bounding box center [263, 326] width 14 height 14
checkbox input "true"
click at [762, 386] on button "Confirm" at bounding box center [739, 385] width 61 height 25
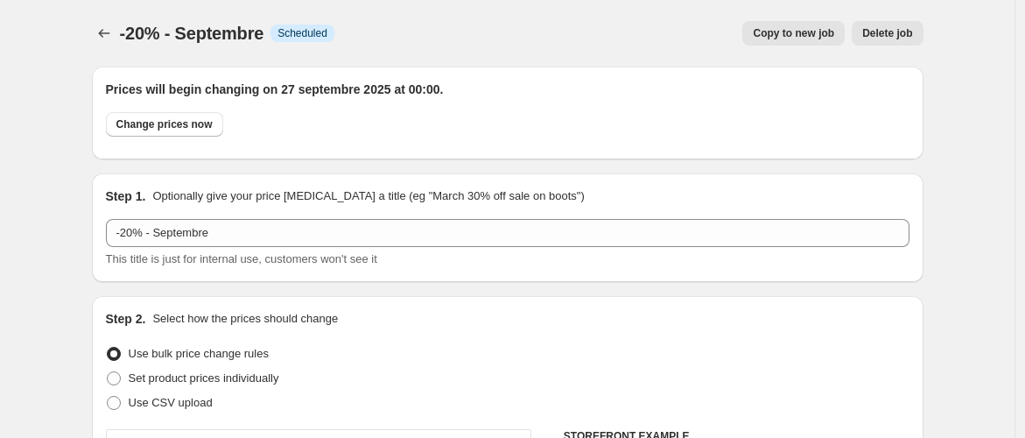
scroll to position [1988, 0]
